Goal: Task Accomplishment & Management: Use online tool/utility

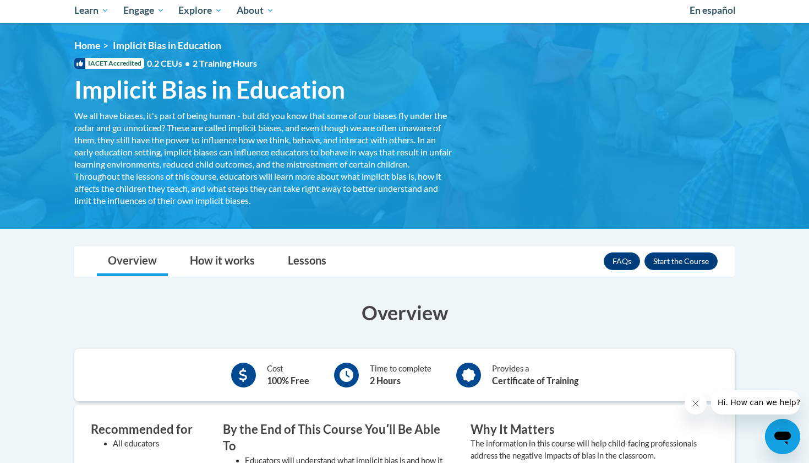
scroll to position [118, 0]
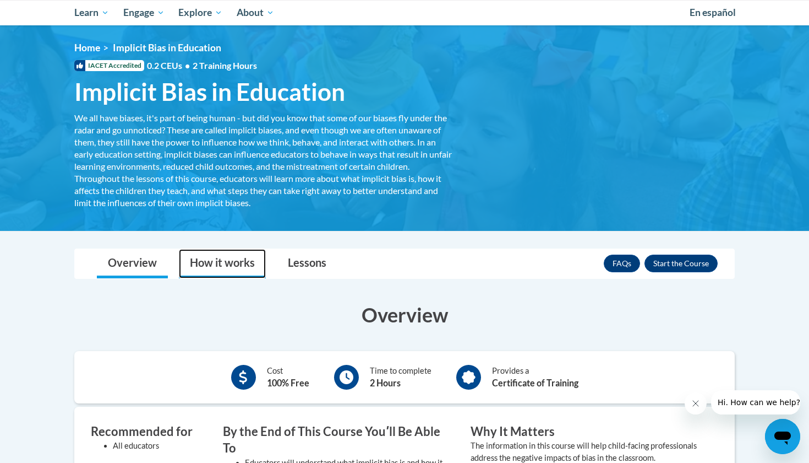
click at [216, 275] on link "How it works" at bounding box center [222, 263] width 87 height 29
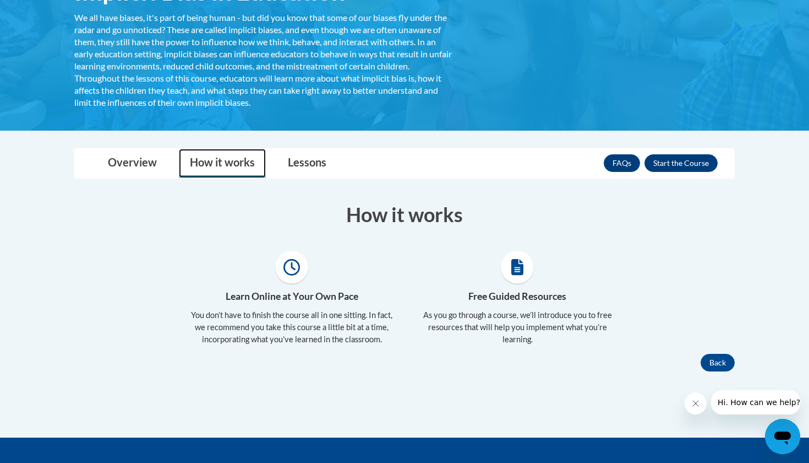
scroll to position [223, 0]
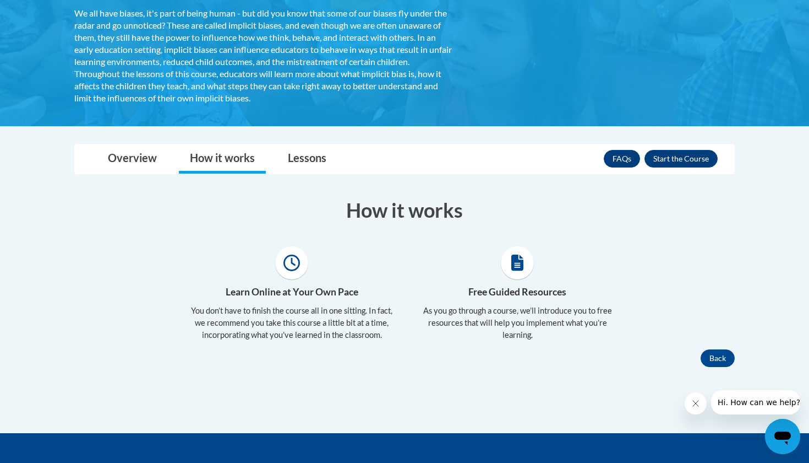
click at [301, 177] on div "Toggle navigation Overview How it works Lessons Resources FAQs Enroll Overview …" at bounding box center [404, 255] width 677 height 222
click at [298, 166] on link "Lessons" at bounding box center [307, 158] width 61 height 29
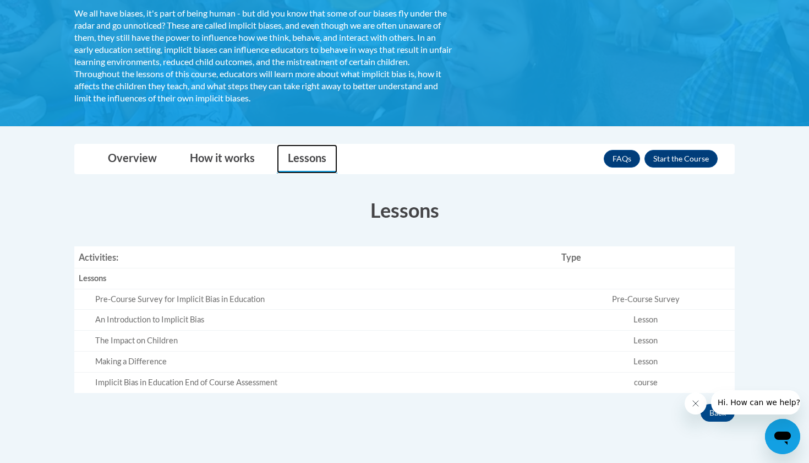
scroll to position [228, 0]
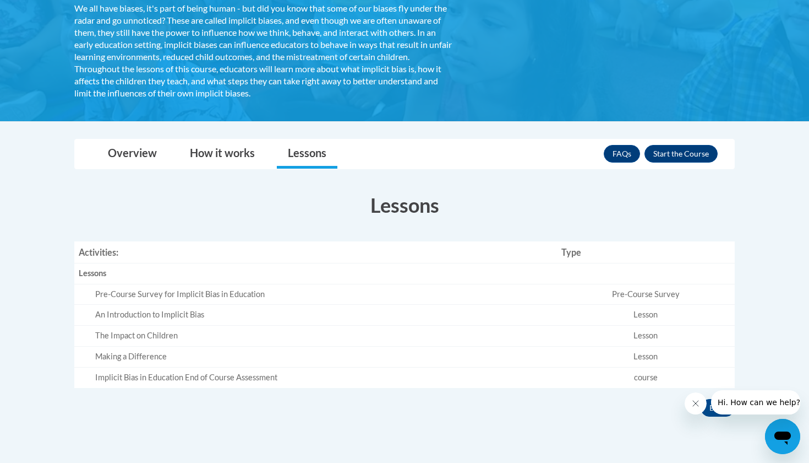
click at [126, 290] on div "Pre-Course Survey for Implicit Bias in Education" at bounding box center [324, 295] width 458 height 12
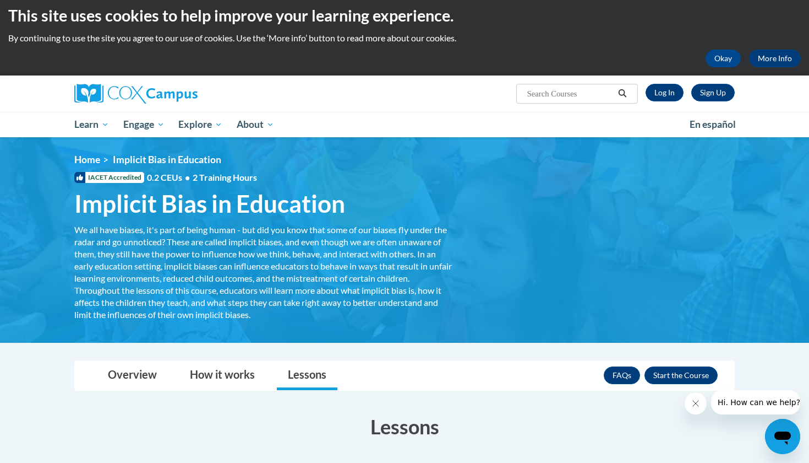
scroll to position [10, 0]
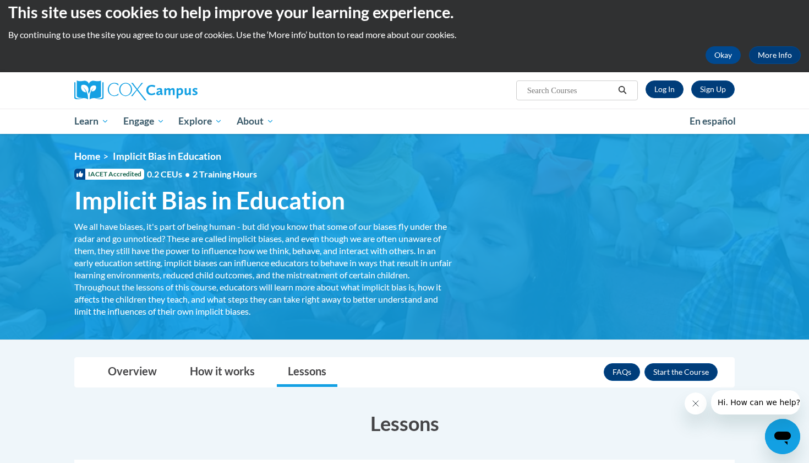
click at [657, 91] on link "Log In" at bounding box center [665, 89] width 38 height 18
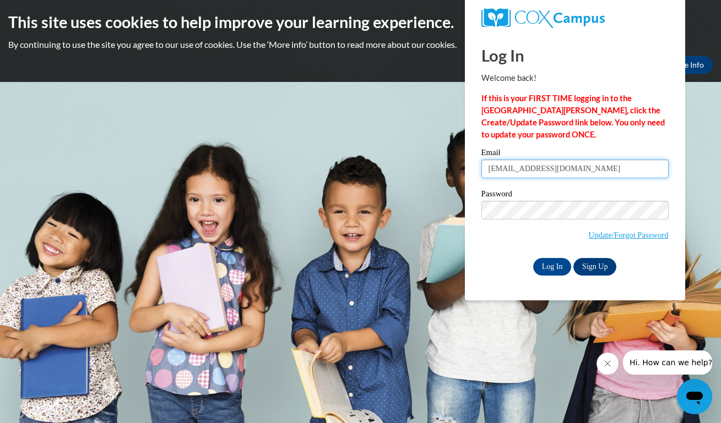
type input "vickydance11@icloud.com"
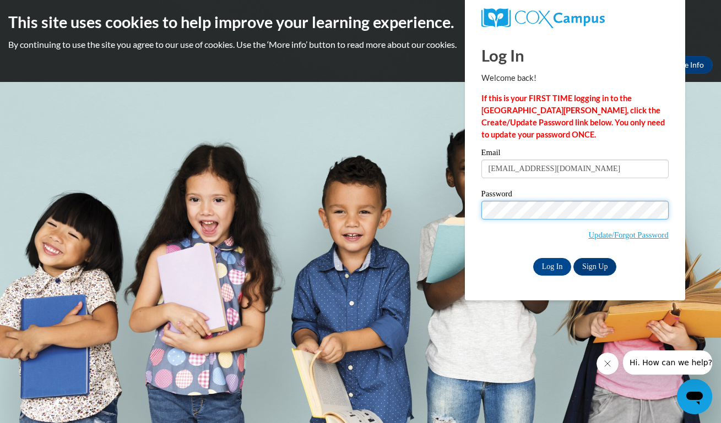
click at [551, 265] on input "Log In" at bounding box center [552, 267] width 39 height 18
